Goal: Task Accomplishment & Management: Manage account settings

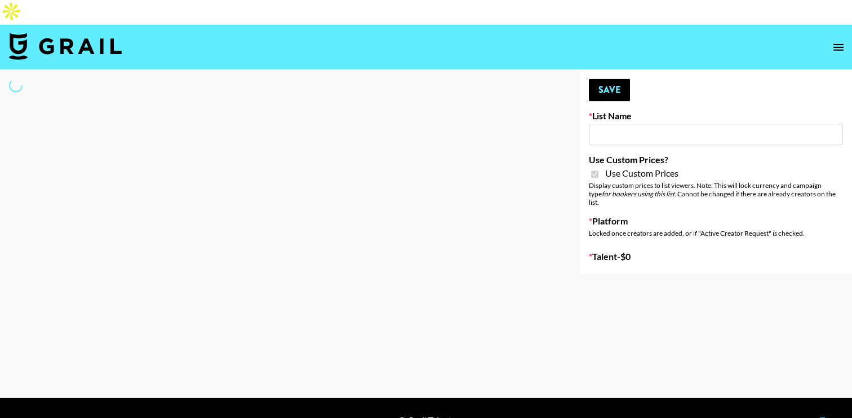
select select "Brand"
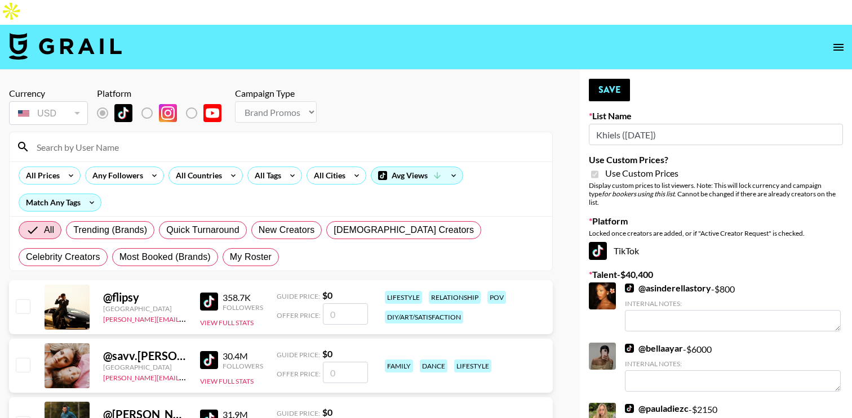
type input "Khiels ([DATE])"
checkbox input "true"
click at [230, 251] on span "My Roster" at bounding box center [251, 258] width 42 height 14
click at [230, 257] on input "My Roster" at bounding box center [230, 257] width 0 height 0
radio input "true"
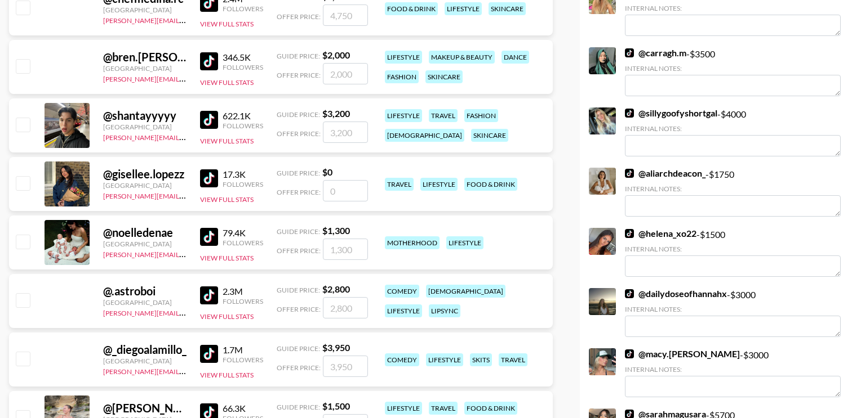
scroll to position [420, 0]
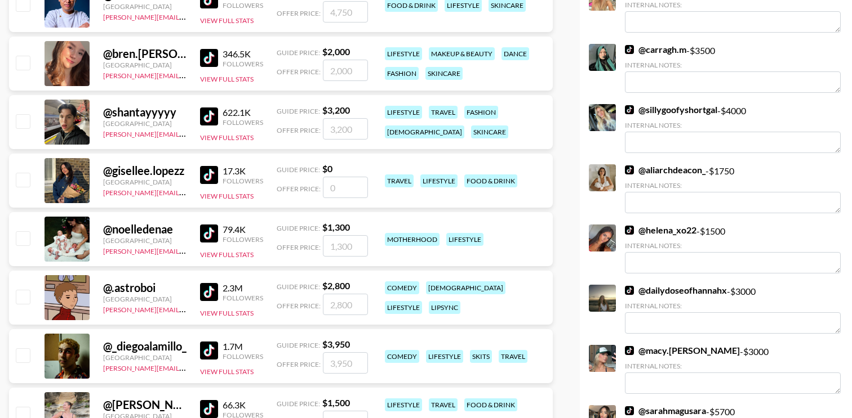
click at [27, 407] on input "checkbox" at bounding box center [23, 414] width 14 height 14
checkbox input "true"
type input "1500"
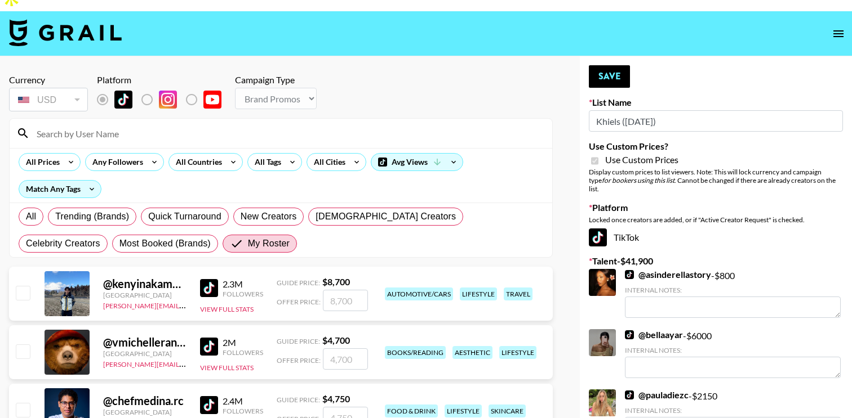
scroll to position [0, 0]
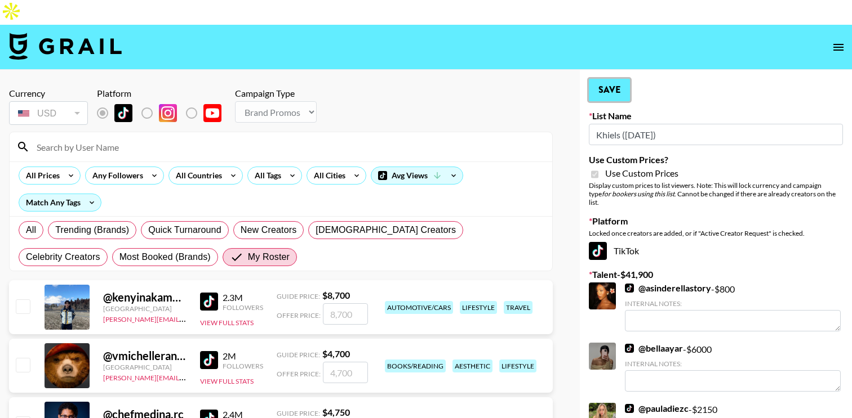
click at [620, 79] on button "Save" at bounding box center [609, 90] width 41 height 23
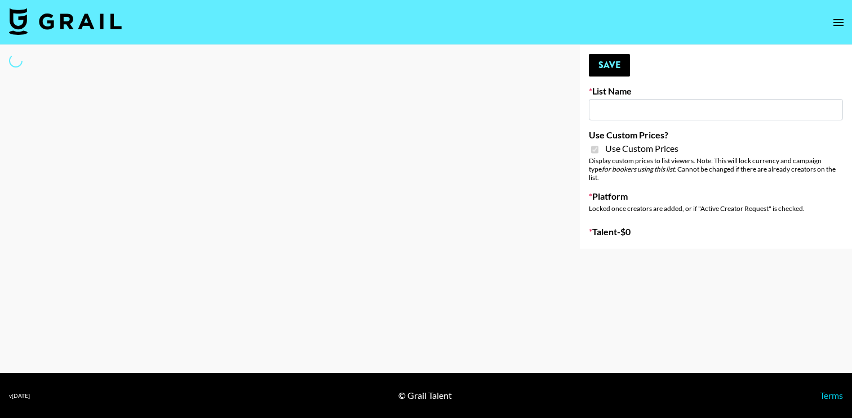
type input "Liquid Brands ([DATE])"
checkbox input "true"
select select "Brand"
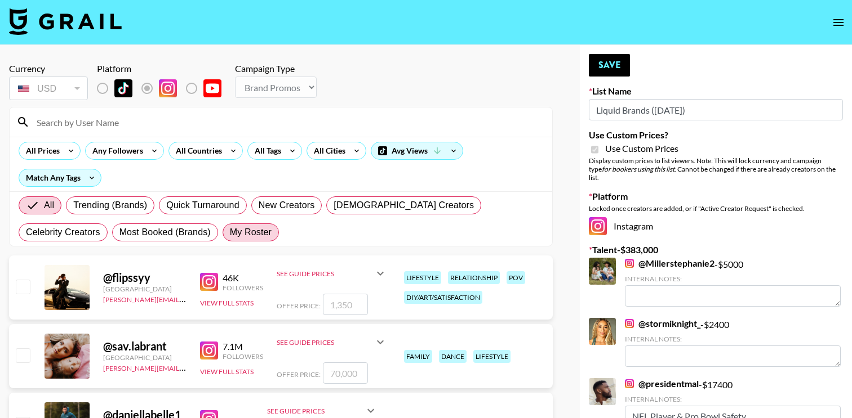
click at [230, 226] on span "My Roster" at bounding box center [251, 233] width 42 height 14
click at [230, 233] on input "My Roster" at bounding box center [230, 233] width 0 height 0
radio input "true"
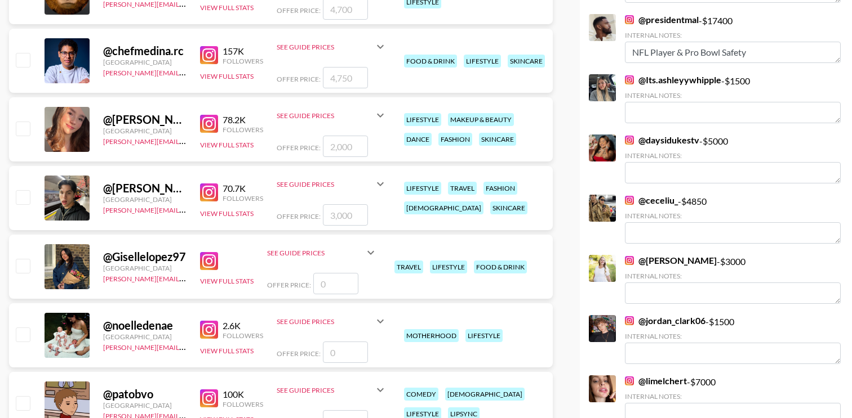
scroll to position [423, 0]
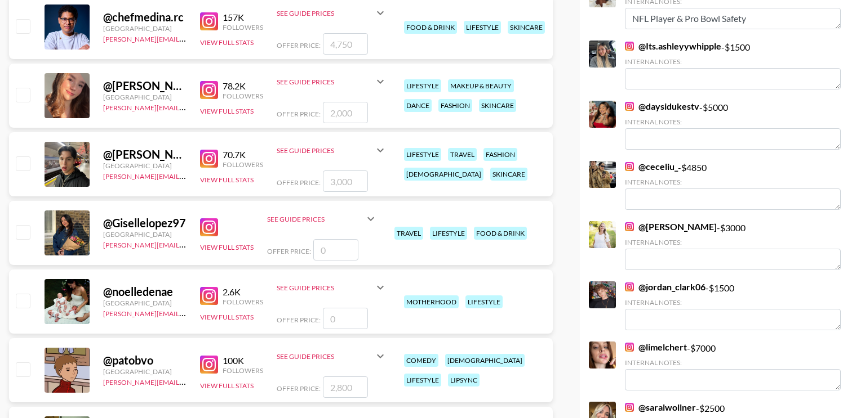
click at [16, 294] on input "checkbox" at bounding box center [23, 301] width 14 height 14
checkbox input "false"
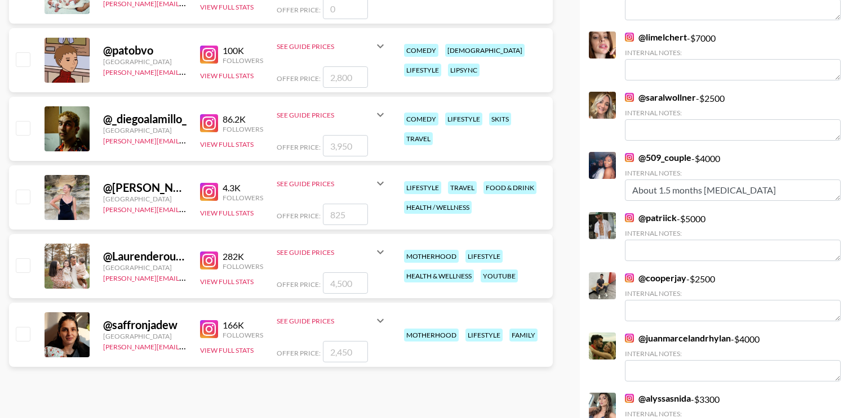
scroll to position [729, 0]
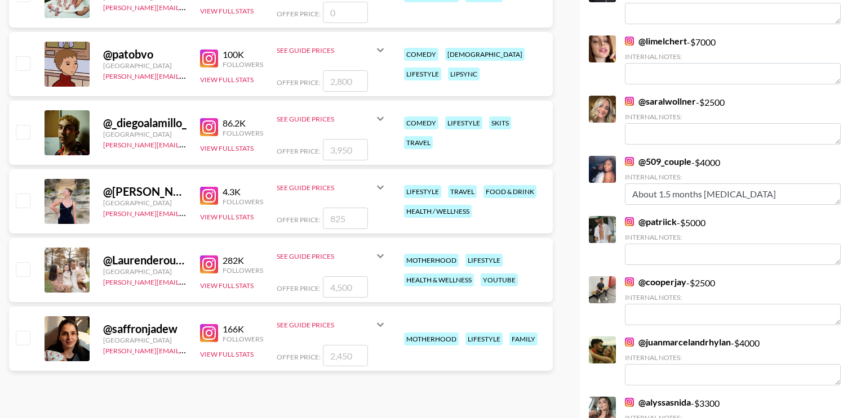
click at [24, 262] on input "checkbox" at bounding box center [23, 269] width 14 height 14
checkbox input "true"
type input "4500"
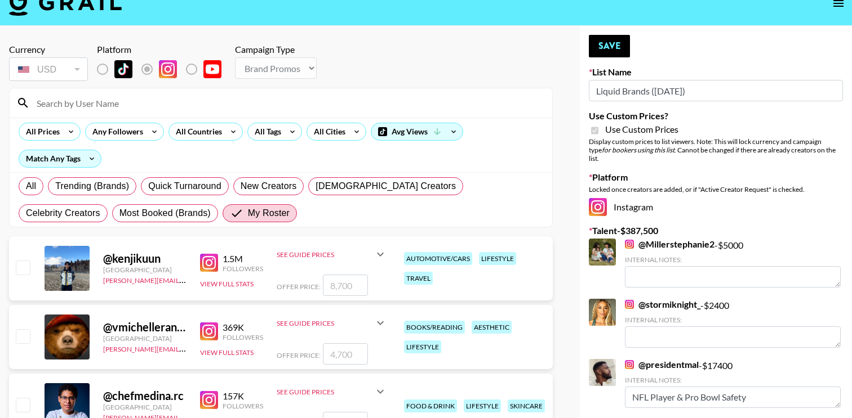
scroll to position [54, 0]
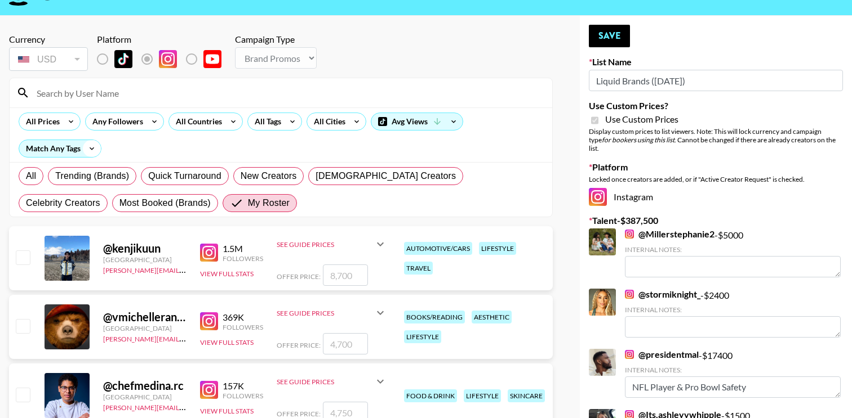
click at [86, 140] on icon at bounding box center [92, 148] width 18 height 17
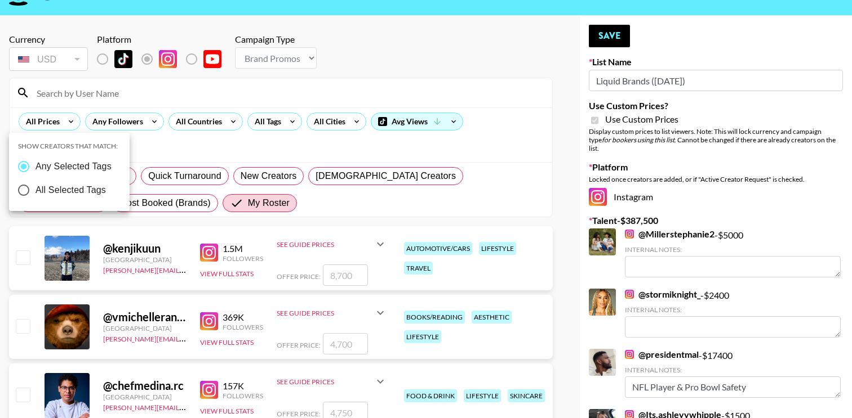
click at [90, 121] on div at bounding box center [426, 209] width 852 height 418
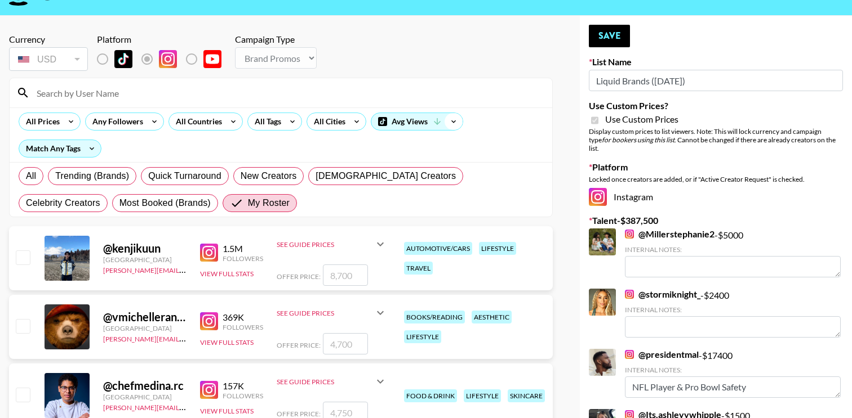
click at [455, 113] on icon at bounding box center [453, 121] width 18 height 17
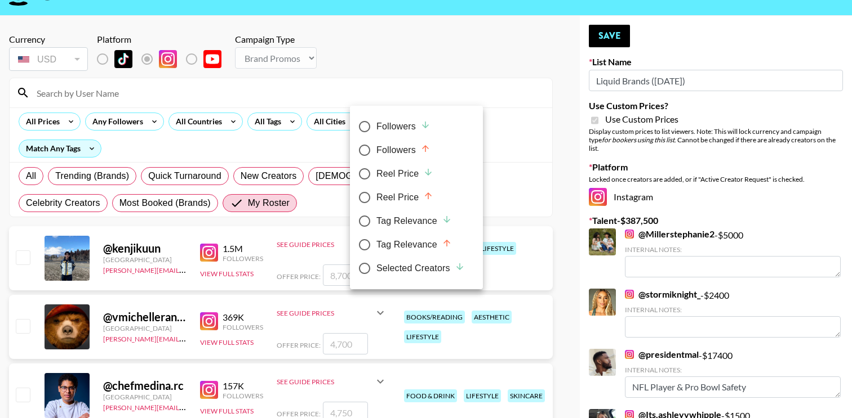
click at [455, 100] on div at bounding box center [426, 209] width 852 height 418
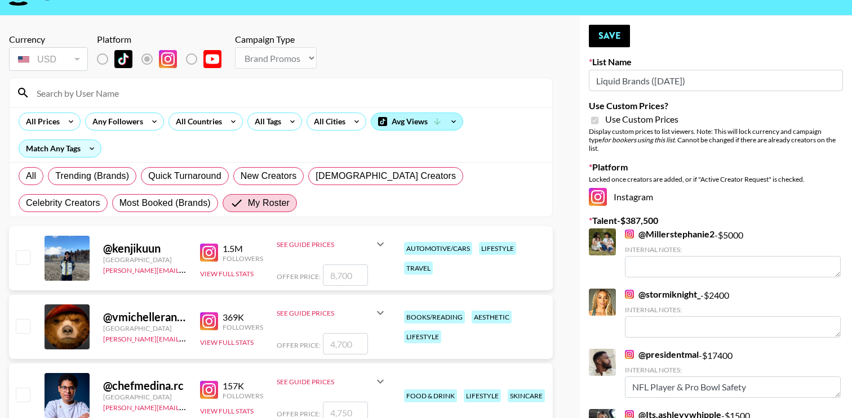
click at [390, 113] on div "Avg Views" at bounding box center [416, 121] width 91 height 17
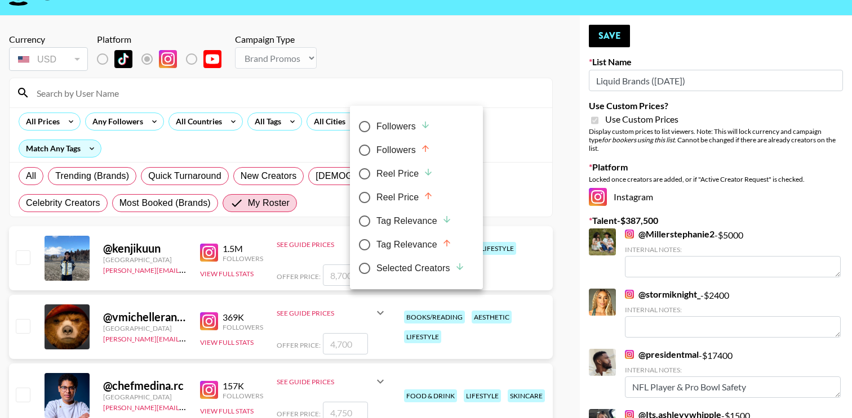
click at [394, 68] on div at bounding box center [426, 209] width 852 height 418
